Goal: Information Seeking & Learning: Find specific fact

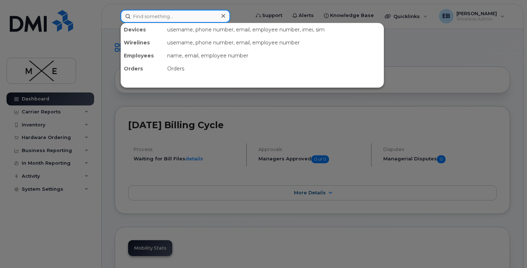
click at [186, 18] on input at bounding box center [175, 16] width 110 height 13
type input "[GEOGRAPHIC_DATA]"
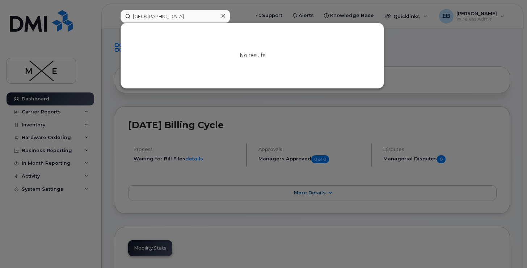
click at [223, 14] on icon at bounding box center [223, 16] width 4 height 6
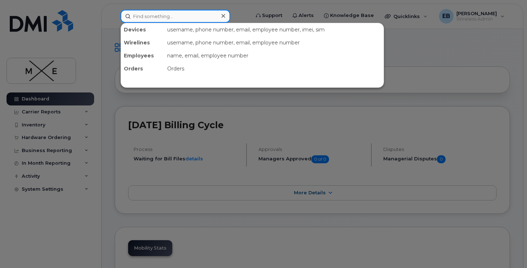
click at [205, 17] on input at bounding box center [175, 16] width 110 height 13
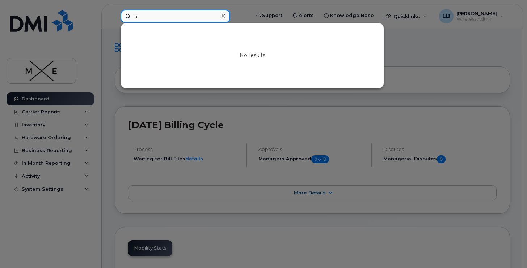
type input "i"
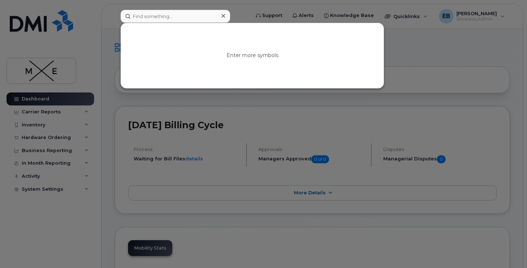
click at [333, 13] on div at bounding box center [263, 134] width 527 height 268
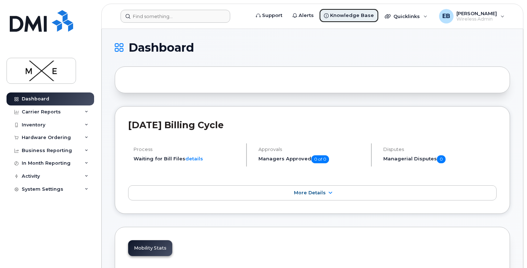
click at [346, 13] on span "Knowledge Base" at bounding box center [352, 15] width 44 height 7
click at [51, 125] on div "Inventory" at bounding box center [51, 125] width 88 height 13
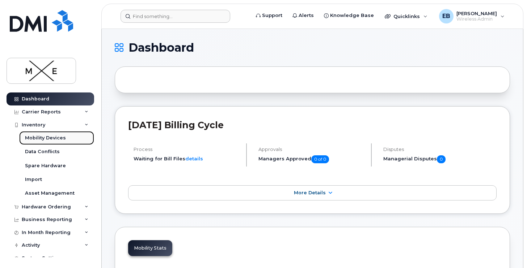
click at [65, 136] on link "Mobility Devices" at bounding box center [56, 138] width 75 height 14
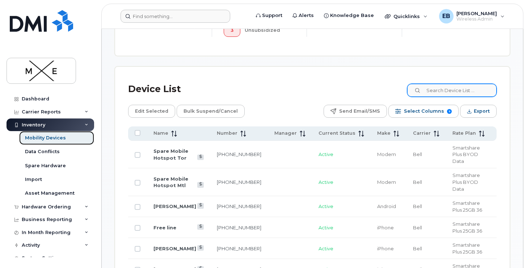
scroll to position [302, 0]
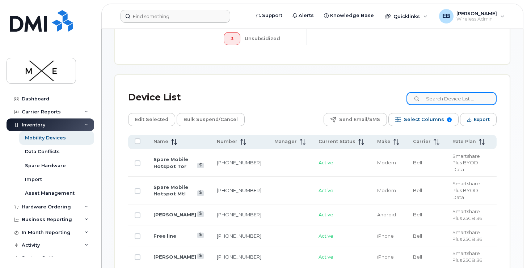
click at [441, 101] on input at bounding box center [451, 98] width 90 height 13
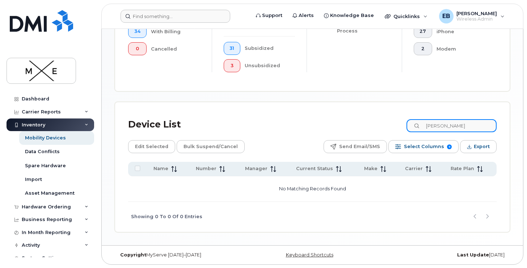
type input "rosa"
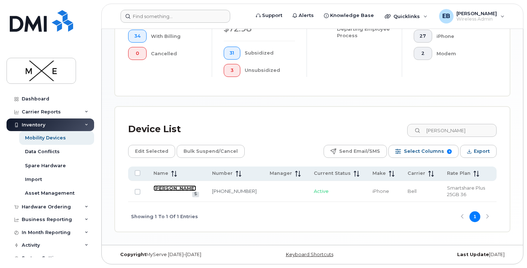
click at [168, 187] on link "[PERSON_NAME]" at bounding box center [174, 189] width 43 height 6
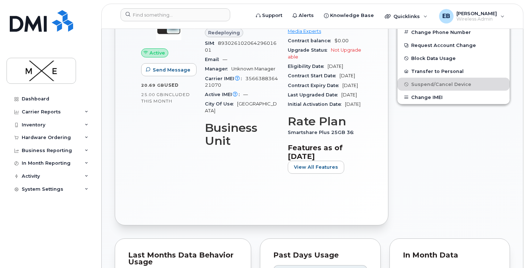
scroll to position [242, 0]
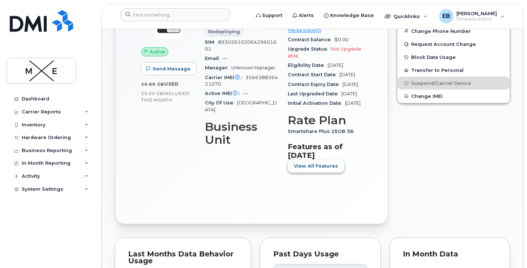
click at [321, 170] on span "View All Features" at bounding box center [316, 166] width 44 height 7
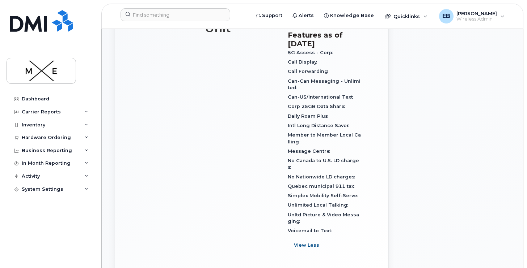
scroll to position [362, 0]
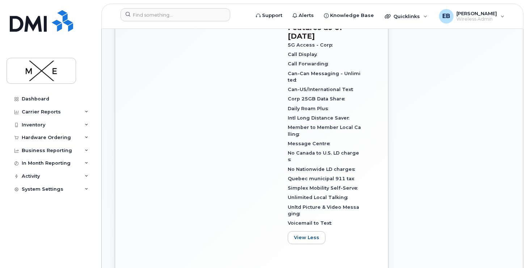
click at [328, 114] on div "Daily Roam Plus" at bounding box center [324, 108] width 74 height 9
drag, startPoint x: 328, startPoint y: 134, endPoint x: 286, endPoint y: 135, distance: 42.0
click at [286, 135] on div "Carrier Details Account 0535152526 - Bell - Media Experts Contract balance $0.0…" at bounding box center [324, 61] width 83 height 385
copy span "Daily Roam Plus"
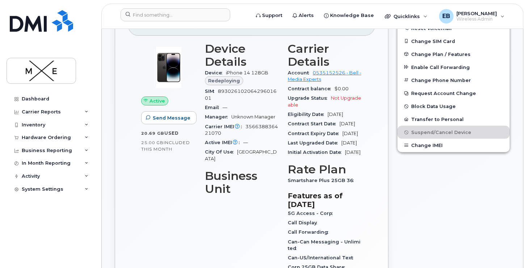
scroll to position [195, 0]
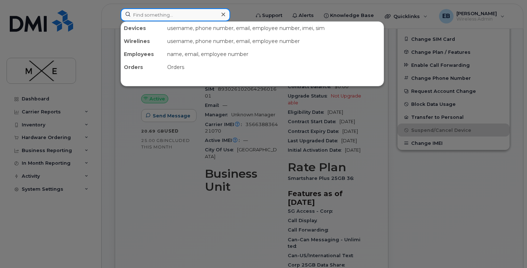
click at [150, 17] on input at bounding box center [175, 14] width 110 height 13
paste input "Daily Roam Plus"
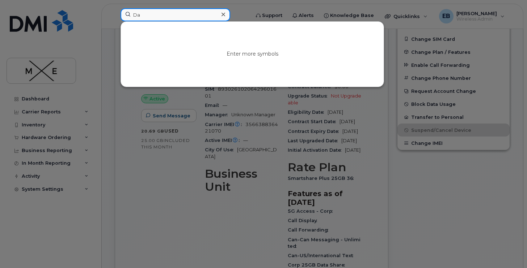
type input "D"
click at [222, 14] on icon at bounding box center [223, 15] width 4 height 4
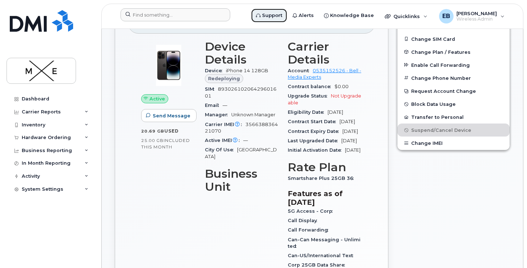
click at [278, 15] on span "Support" at bounding box center [272, 15] width 20 height 7
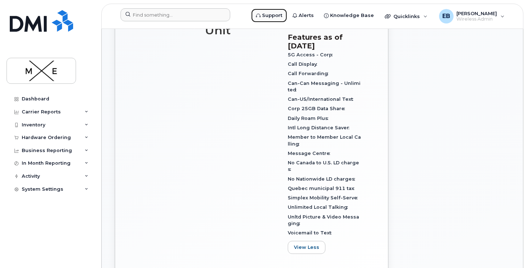
scroll to position [354, 0]
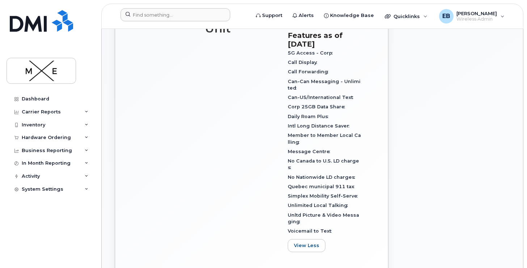
click at [342, 129] on span "Intl Long Distance Saver" at bounding box center [319, 125] width 65 height 5
click at [345, 129] on span "Intl Long Distance Saver" at bounding box center [319, 125] width 65 height 5
drag, startPoint x: 345, startPoint y: 153, endPoint x: 287, endPoint y: 152, distance: 57.5
click at [287, 129] on span "Intl Long Distance Saver" at bounding box center [319, 125] width 65 height 5
copy span "Intl Long Distance Saver"
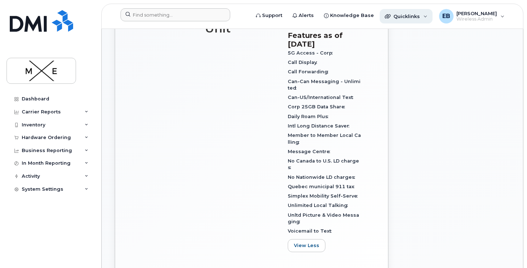
click at [407, 18] on span "Quicklinks" at bounding box center [406, 16] width 26 height 6
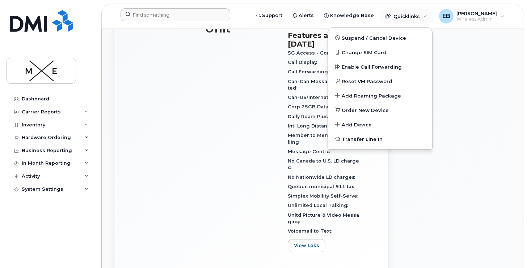
click at [442, 191] on div "Edit Device / Employee Add Roaming Package Reset Voicemail Change SIM Card Chan…" at bounding box center [453, 68] width 122 height 480
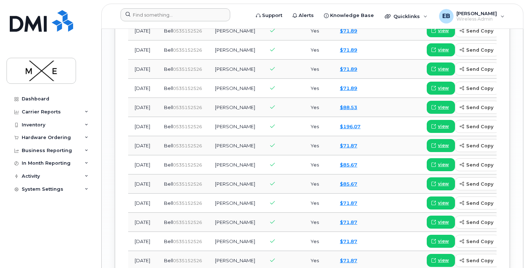
scroll to position [979, 0]
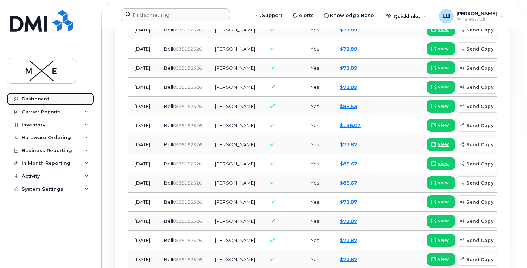
click at [47, 97] on div "Dashboard" at bounding box center [35, 99] width 27 height 6
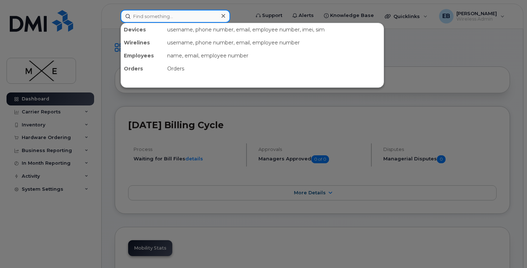
click at [167, 22] on input at bounding box center [175, 16] width 110 height 13
paste input "Intl Long Distance Saver"
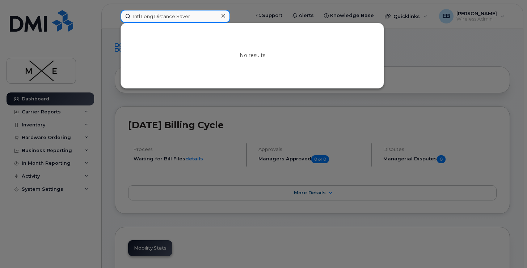
type input "Intl Long Distance Saver"
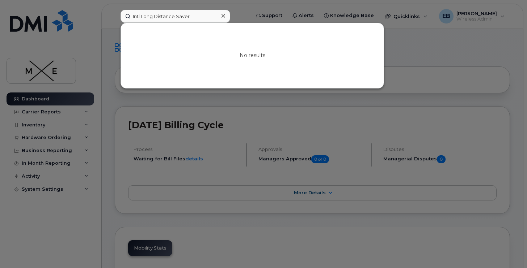
click at [43, 115] on div at bounding box center [263, 134] width 527 height 268
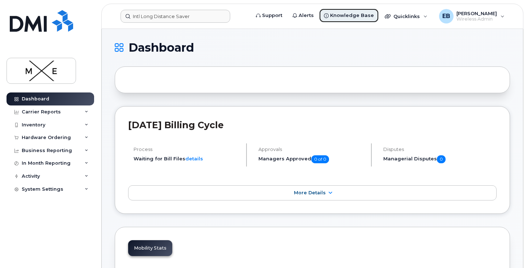
click at [361, 13] on span "Knowledge Base" at bounding box center [352, 15] width 44 height 7
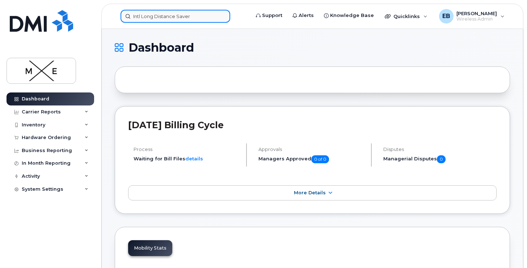
click at [157, 18] on input "Intl Long Distance Saver" at bounding box center [175, 16] width 110 height 13
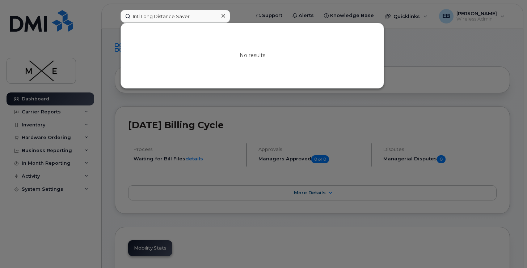
click at [225, 15] on div at bounding box center [223, 16] width 10 height 10
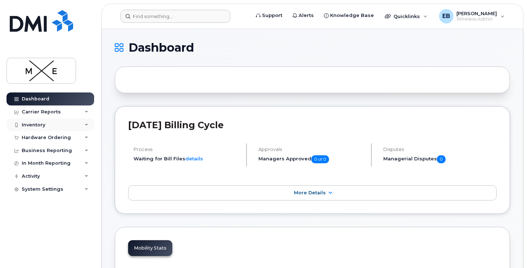
click at [43, 124] on div "Inventory" at bounding box center [34, 125] width 24 height 6
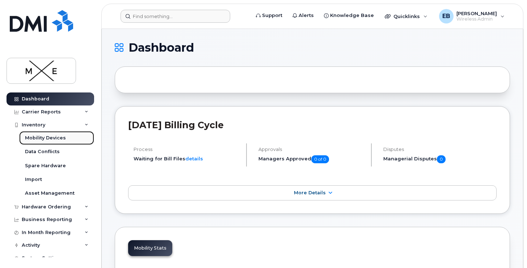
click at [57, 139] on div "Mobility Devices" at bounding box center [45, 138] width 41 height 7
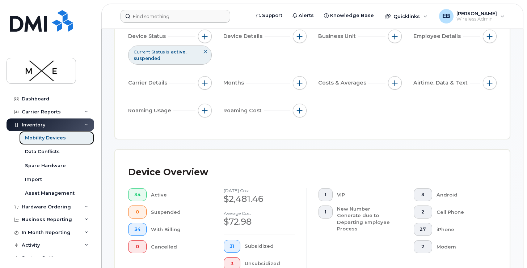
scroll to position [39, 0]
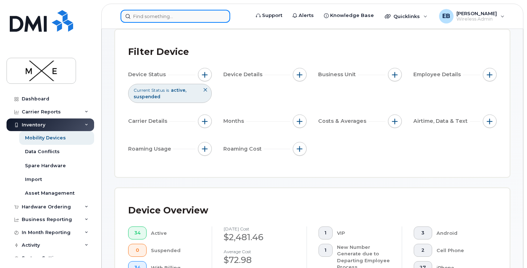
click at [182, 17] on input at bounding box center [175, 16] width 110 height 13
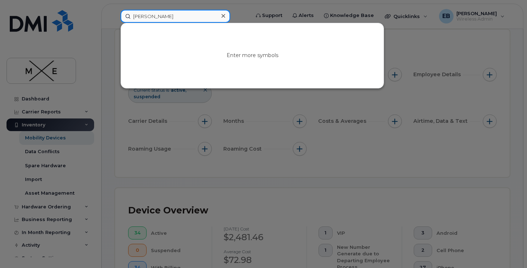
type input "[PERSON_NAME]"
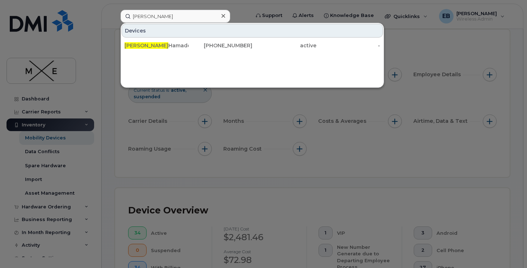
click at [147, 81] on div "Devices Rosa Hamadouche 514-292-6548 active -" at bounding box center [251, 55] width 263 height 65
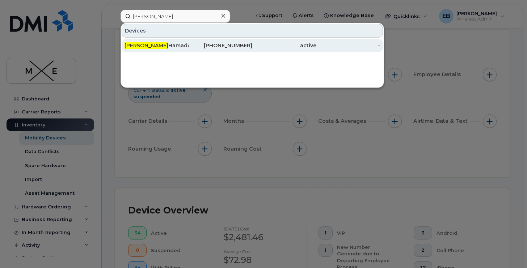
click at [150, 46] on div "Rosa Hamadouche" at bounding box center [156, 45] width 64 height 7
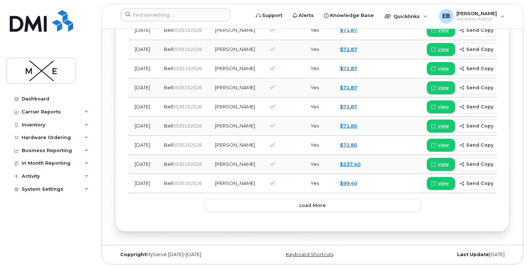
scroll to position [1029, 0]
click at [340, 167] on link "$237.40" at bounding box center [350, 164] width 21 height 6
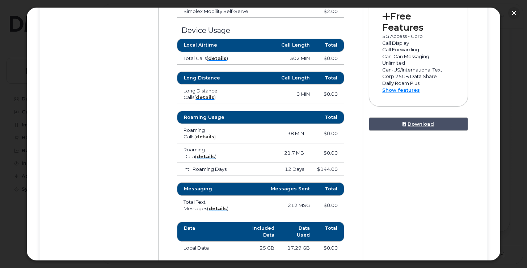
scroll to position [370, 0]
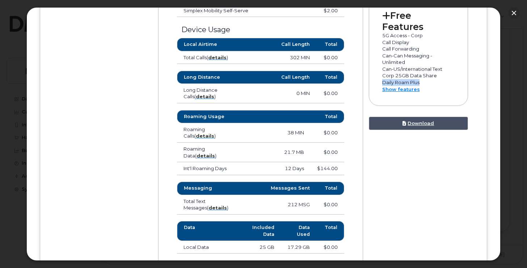
drag, startPoint x: 419, startPoint y: 86, endPoint x: 382, endPoint y: 85, distance: 37.3
click at [382, 85] on p "Daily Roam Plus" at bounding box center [418, 82] width 73 height 7
copy p "Daily Roam Plus"
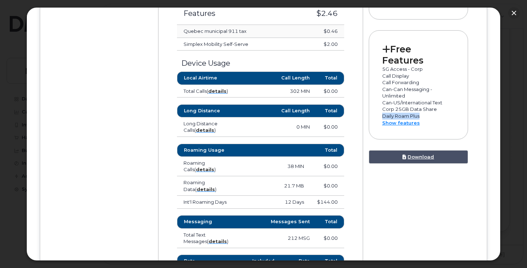
scroll to position [334, 0]
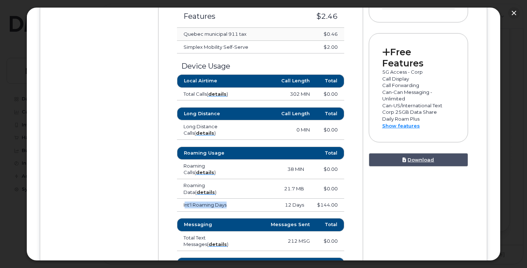
drag, startPoint x: 230, startPoint y: 206, endPoint x: 184, endPoint y: 207, distance: 46.3
click at [184, 207] on td "Int'l Roaming Days" at bounding box center [210, 205] width 67 height 13
click at [238, 206] on td "Int'l Roaming Days" at bounding box center [210, 205] width 67 height 13
click at [196, 192] on strong "details" at bounding box center [205, 192] width 18 height 6
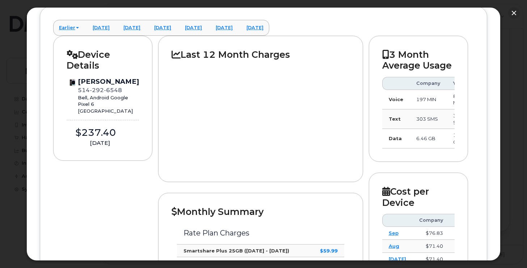
scroll to position [0, 0]
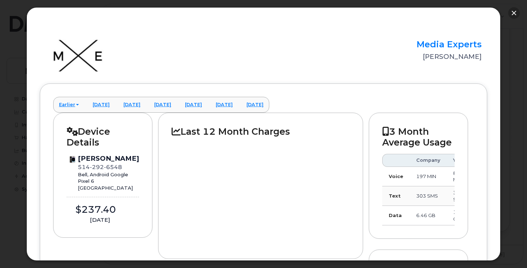
click at [510, 17] on button "button" at bounding box center [514, 13] width 12 height 12
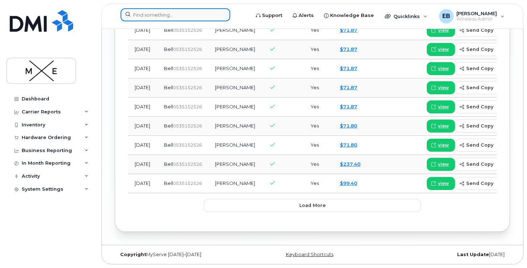
click at [176, 17] on input at bounding box center [175, 14] width 110 height 13
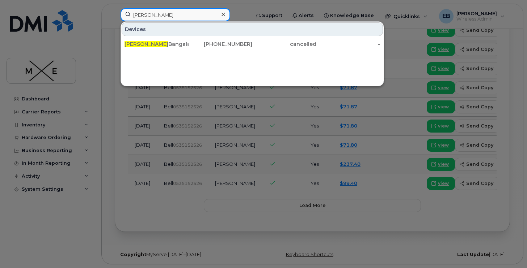
type input "Edward"
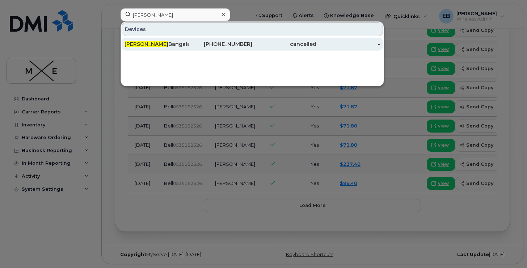
click at [146, 43] on div "Edward Bangalan" at bounding box center [156, 44] width 64 height 7
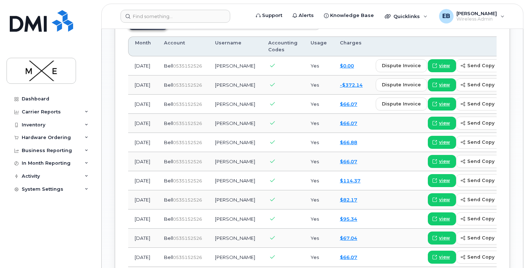
scroll to position [578, 0]
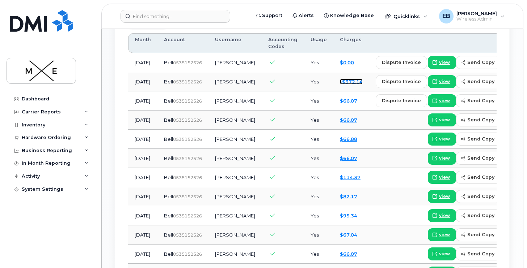
click at [340, 85] on link "-$372.14" at bounding box center [351, 82] width 23 height 6
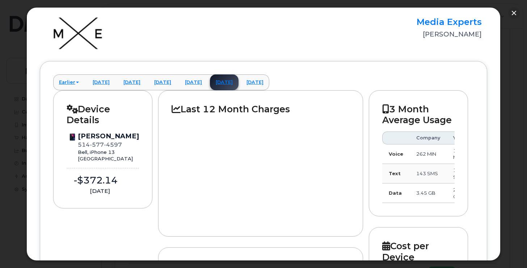
scroll to position [0, 0]
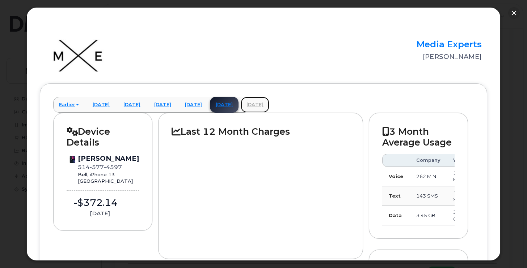
click at [269, 106] on link "January 2023" at bounding box center [254, 105] width 29 height 16
click at [68, 103] on link "Earlier" at bounding box center [68, 105] width 31 height 16
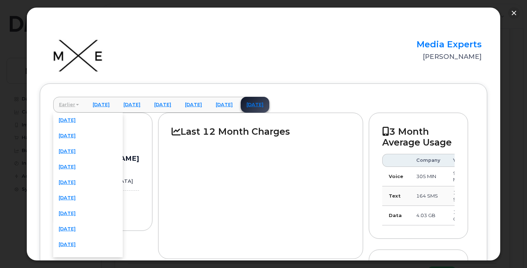
click at [71, 103] on link "Earlier" at bounding box center [68, 105] width 31 height 16
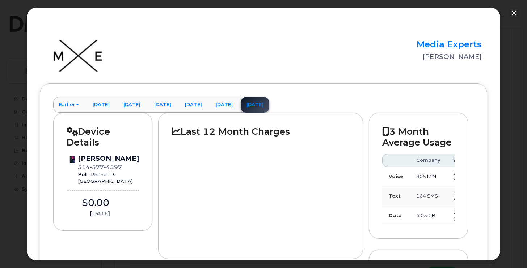
click at [515, 13] on button "button" at bounding box center [514, 13] width 12 height 12
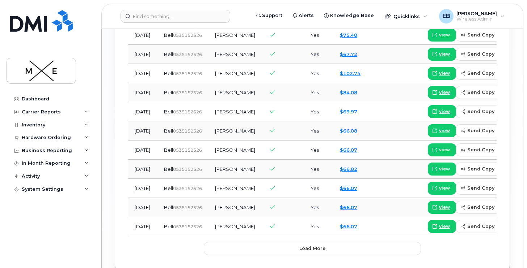
scroll to position [936, 0]
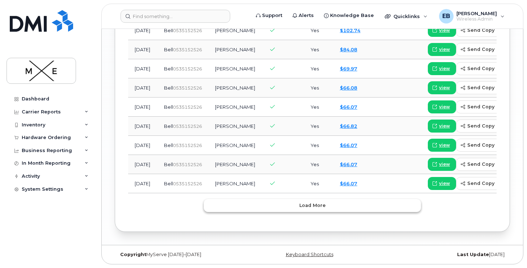
click at [262, 209] on button "Load more" at bounding box center [312, 205] width 217 height 13
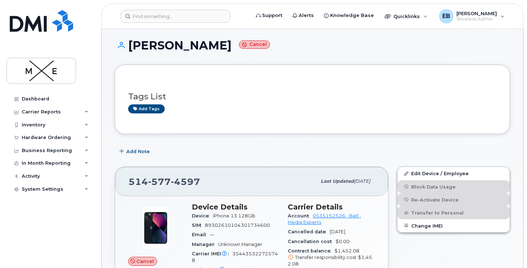
scroll to position [0, 0]
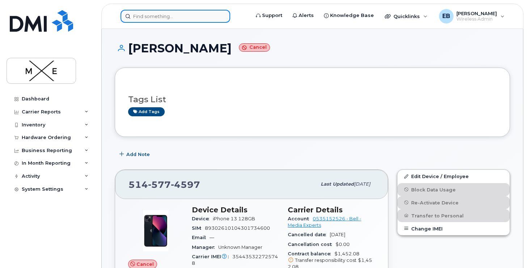
click at [165, 15] on input at bounding box center [175, 16] width 110 height 13
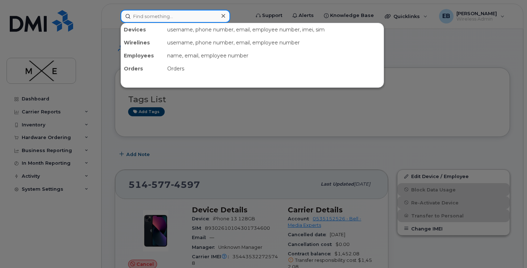
click at [154, 13] on input at bounding box center [175, 16] width 110 height 13
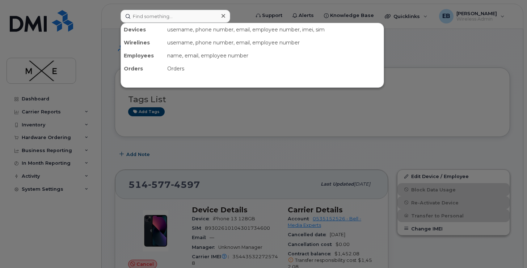
click at [26, 99] on div at bounding box center [263, 134] width 527 height 268
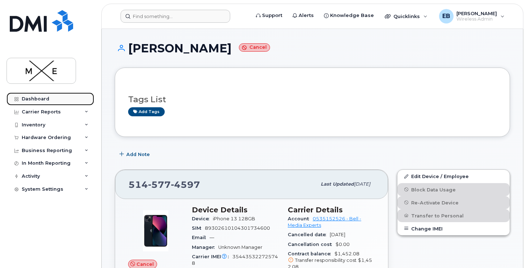
click at [35, 98] on div "Dashboard" at bounding box center [35, 99] width 27 height 6
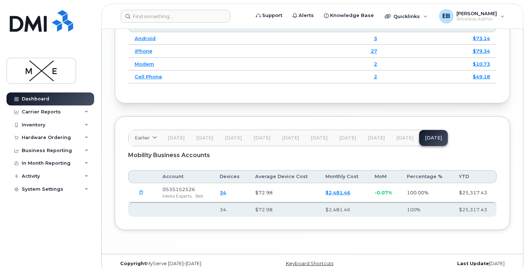
scroll to position [1162, 0]
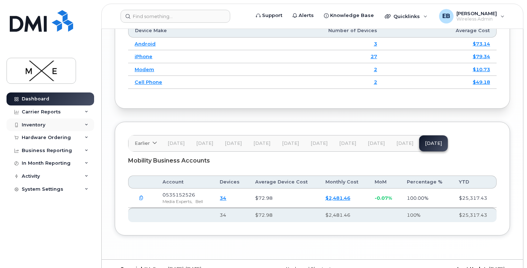
click at [38, 123] on div "Inventory" at bounding box center [34, 125] width 24 height 6
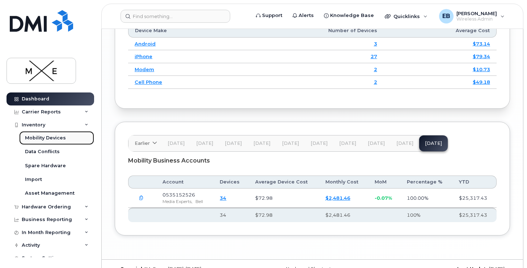
click at [54, 135] on div "Mobility Devices" at bounding box center [45, 138] width 41 height 7
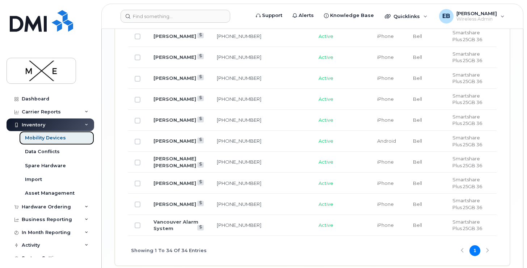
scroll to position [964, 0]
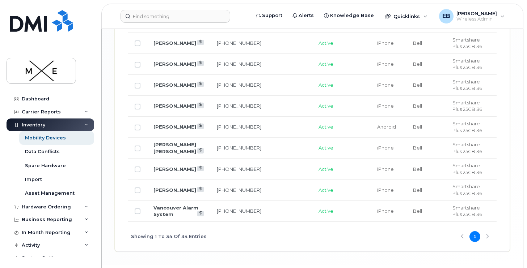
click at [490, 222] on div "Showing 1 To 34 Of 34 Entries 1" at bounding box center [312, 237] width 368 height 30
click at [485, 222] on div "Showing 1 To 34 Of 34 Entries 1" at bounding box center [312, 237] width 368 height 30
click at [472, 231] on button "1" at bounding box center [474, 236] width 11 height 11
click at [461, 222] on div "Showing 1 To 34 Of 34 Entries 1" at bounding box center [312, 237] width 368 height 30
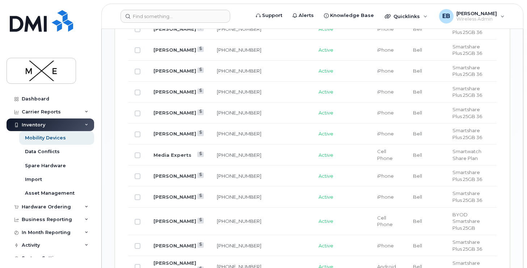
scroll to position [537, 0]
